Goal: Transaction & Acquisition: Purchase product/service

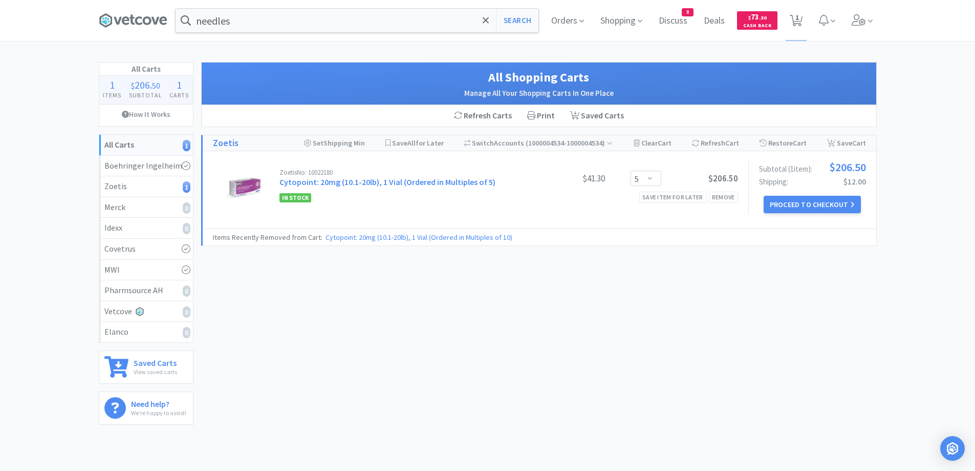
select select "5"
click at [572, 24] on span "Orders" at bounding box center [567, 20] width 41 height 41
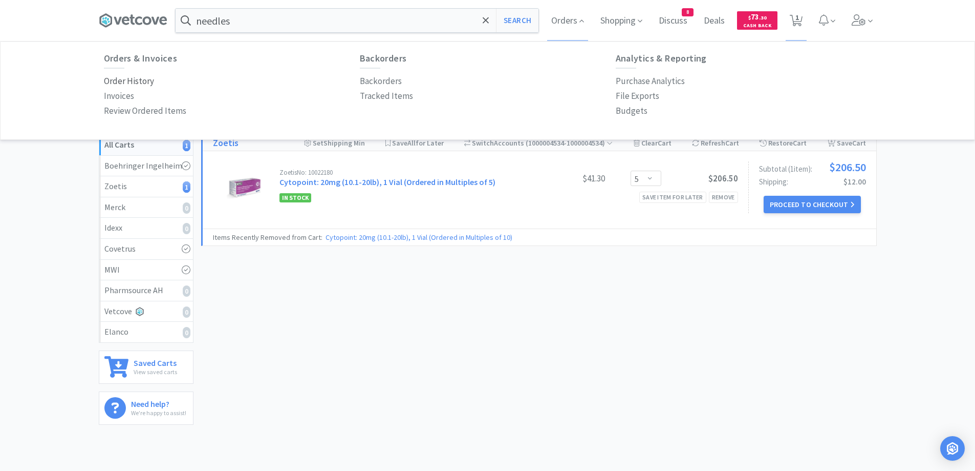
click at [142, 83] on p "Order History" at bounding box center [129, 81] width 50 height 14
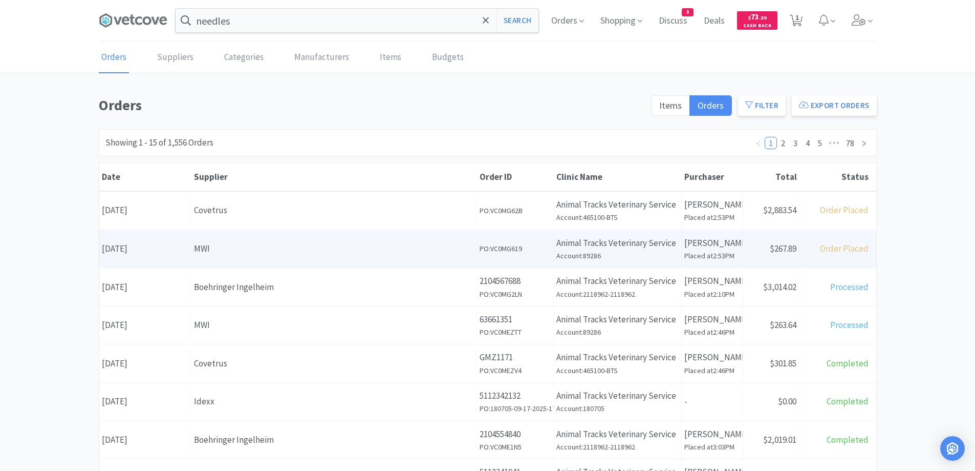
click at [287, 238] on div "Supplier MWI" at bounding box center [334, 249] width 286 height 26
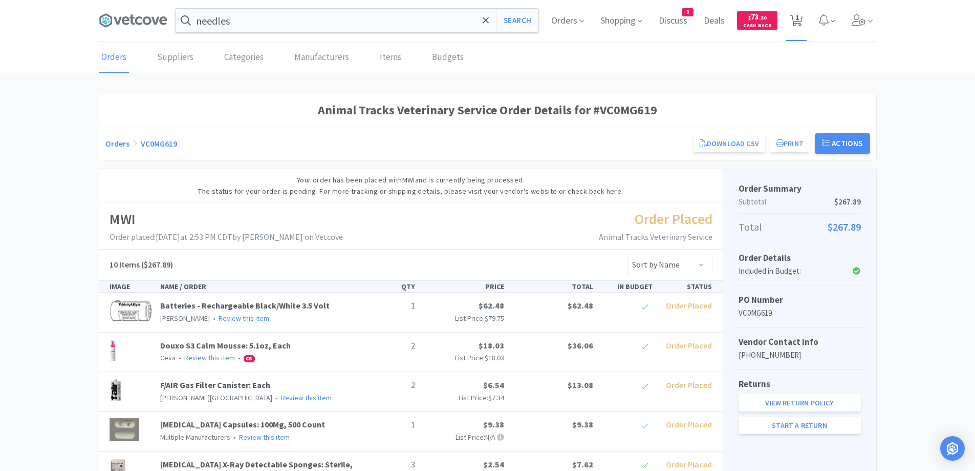
click at [798, 25] on span "1" at bounding box center [798, 17] width 4 height 41
select select "5"
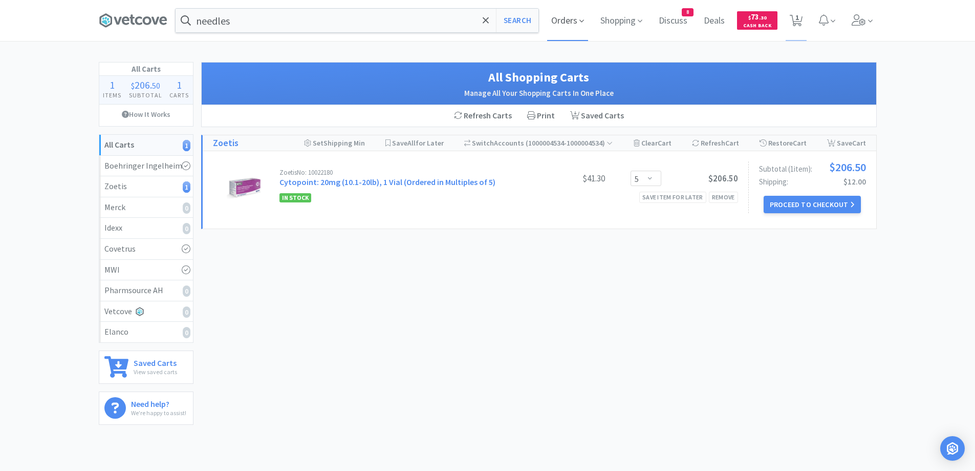
click at [567, 19] on span "Orders" at bounding box center [567, 20] width 41 height 41
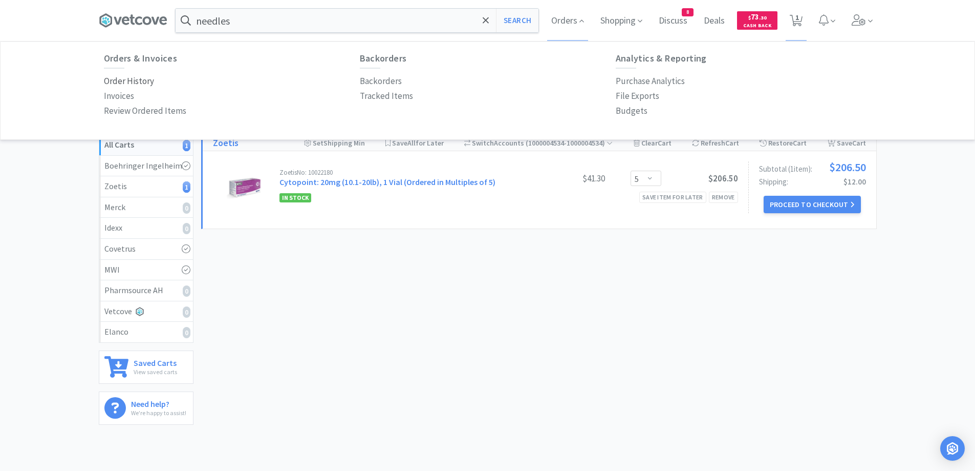
click at [129, 83] on p "Order History" at bounding box center [129, 81] width 50 height 14
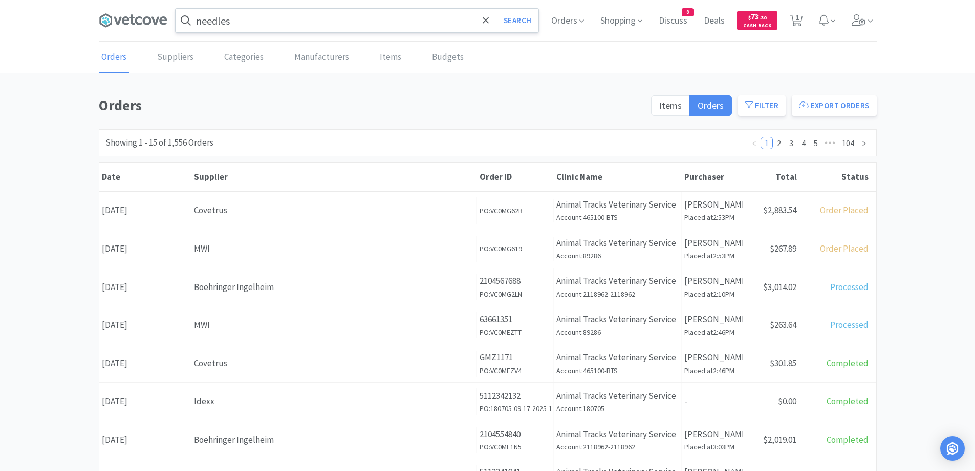
click at [319, 32] on input "needles" at bounding box center [357, 21] width 363 height 24
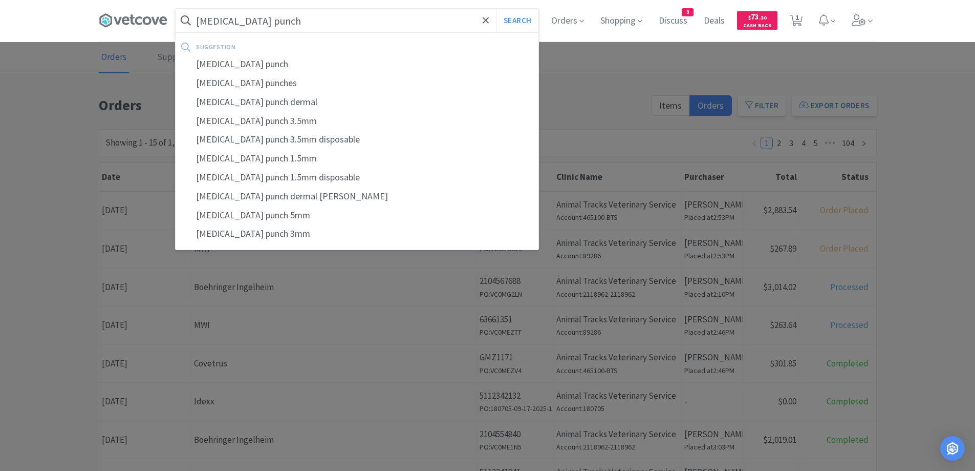
type input "[MEDICAL_DATA] punch"
click at [496, 9] on button "Search" at bounding box center [517, 21] width 42 height 24
select select "5"
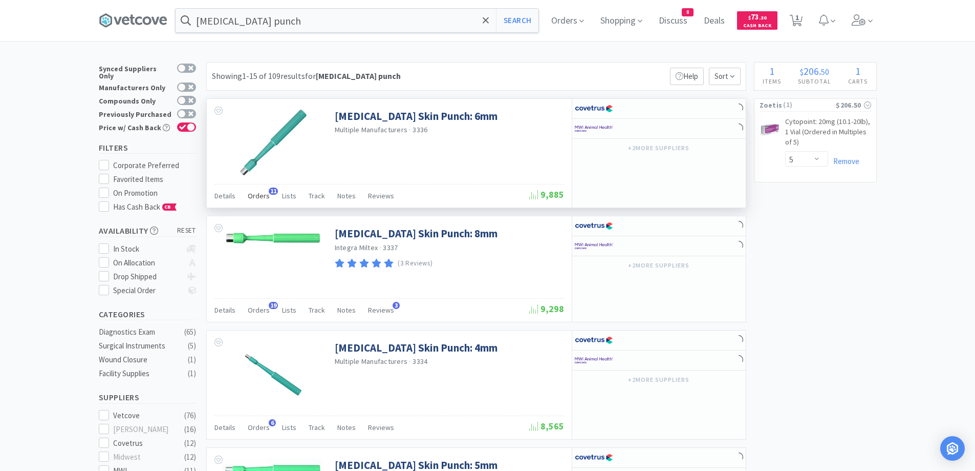
click at [252, 196] on span "Orders" at bounding box center [259, 195] width 22 height 9
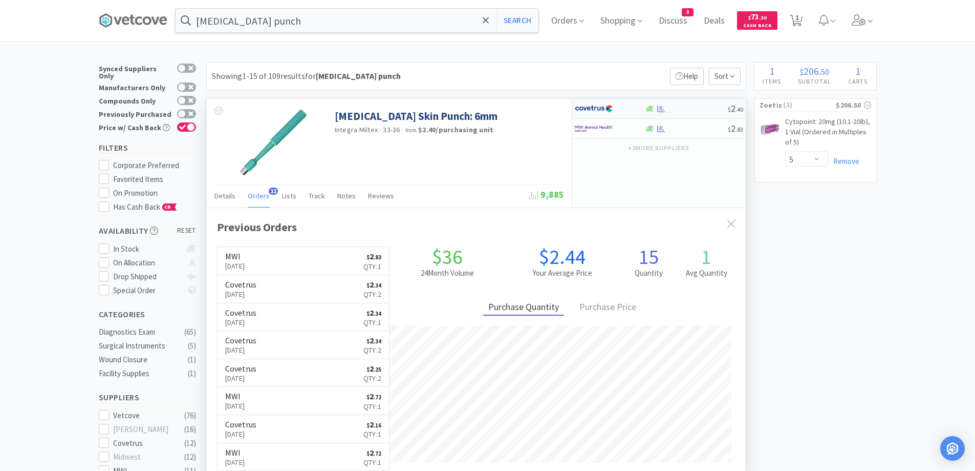
scroll to position [274, 539]
click at [663, 111] on icon at bounding box center [661, 109] width 8 height 8
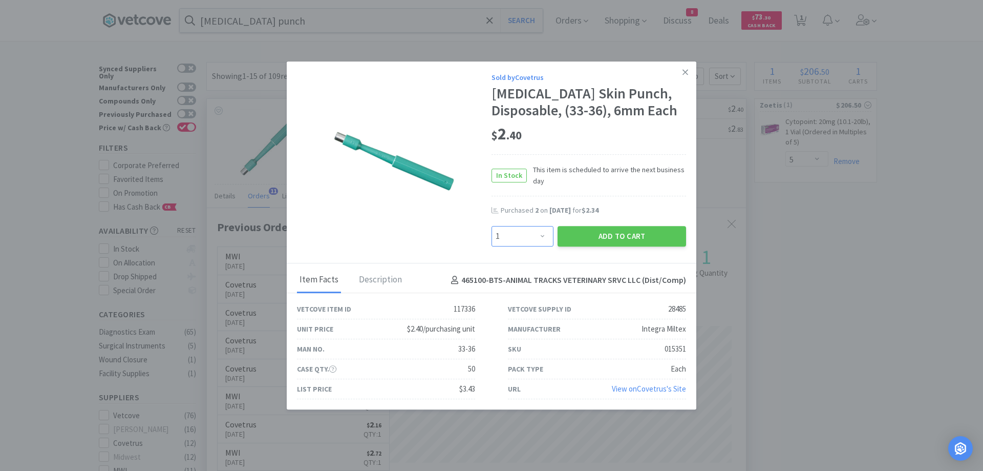
drag, startPoint x: 514, startPoint y: 235, endPoint x: 514, endPoint y: 226, distance: 9.2
click at [514, 235] on select "Enter Quantity 1 2 3 4 5 6 7 8 9 10 11 12 13 14 15 16 17 18 19 20 Enter Quantity" at bounding box center [523, 236] width 62 height 20
select select "2"
click at [492, 226] on select "Enter Quantity 1 2 3 4 5 6 7 8 9 10 11 12 13 14 15 16 17 18 19 20 Enter Quantity" at bounding box center [523, 236] width 62 height 20
click at [584, 241] on button "Add to Cart" at bounding box center [622, 236] width 129 height 20
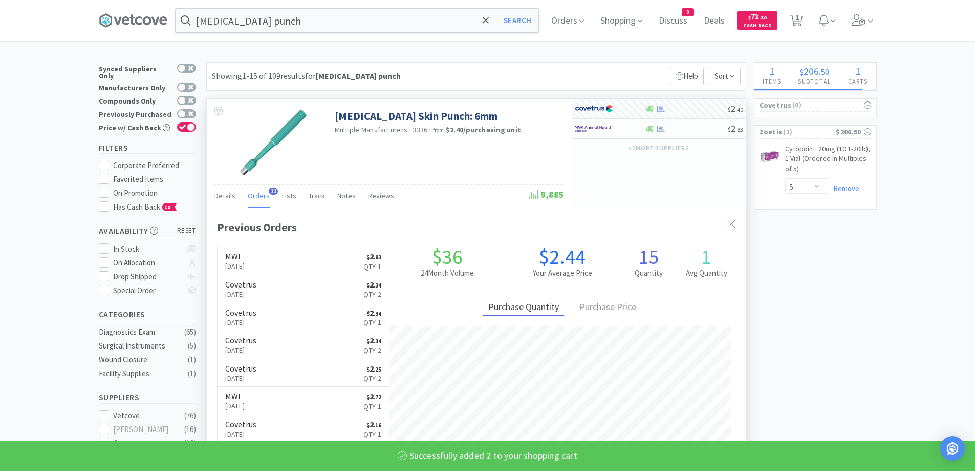
select select "2"
